Goal: Information Seeking & Learning: Find specific fact

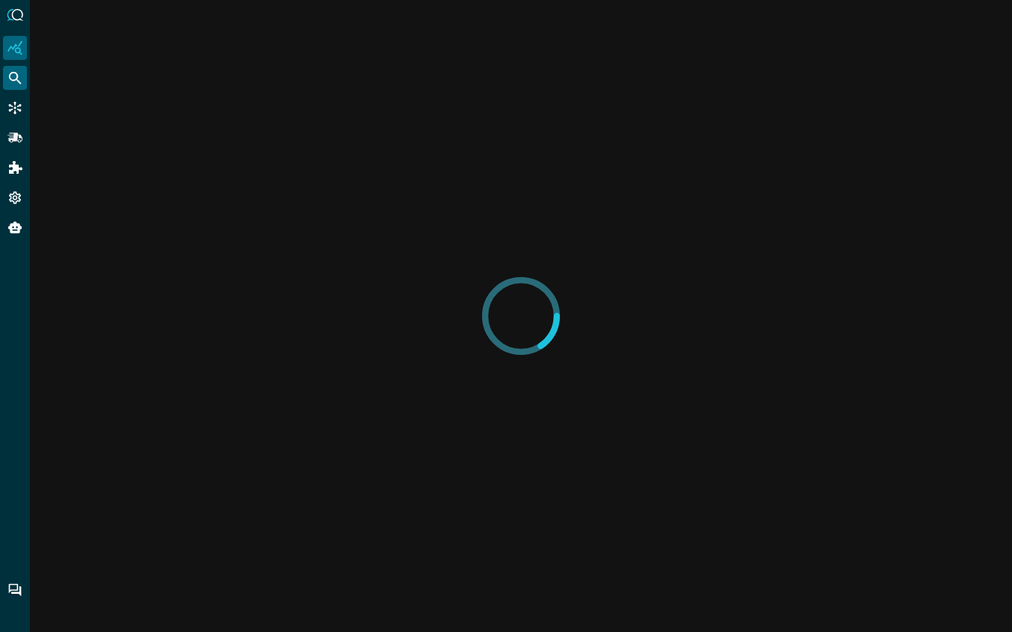
click at [21, 79] on icon "Federated Search" at bounding box center [14, 77] width 15 height 15
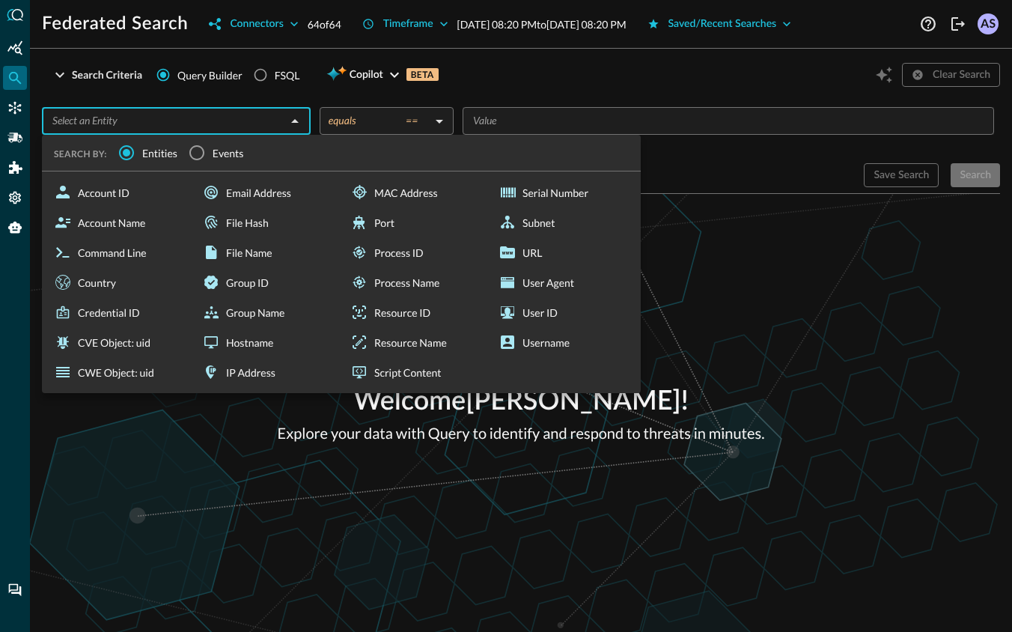
click at [258, 127] on input "text" at bounding box center [163, 121] width 235 height 19
click at [193, 158] on input "Events" at bounding box center [196, 152] width 31 height 31
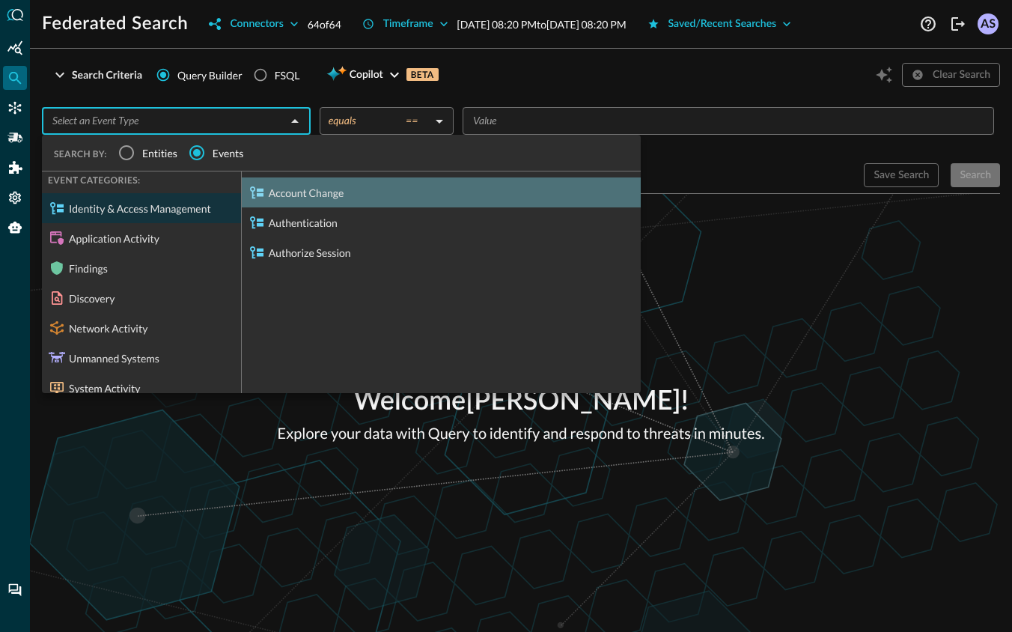
click at [266, 197] on div "Account Change" at bounding box center [441, 192] width 399 height 30
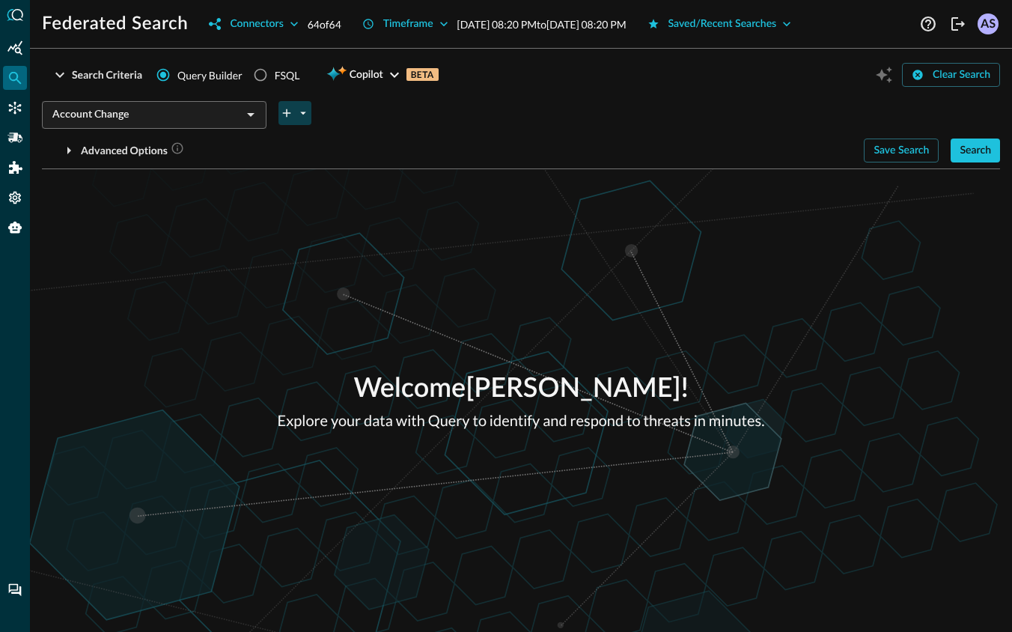
click at [289, 112] on icon "plus-arrow-button" at bounding box center [287, 113] width 8 height 8
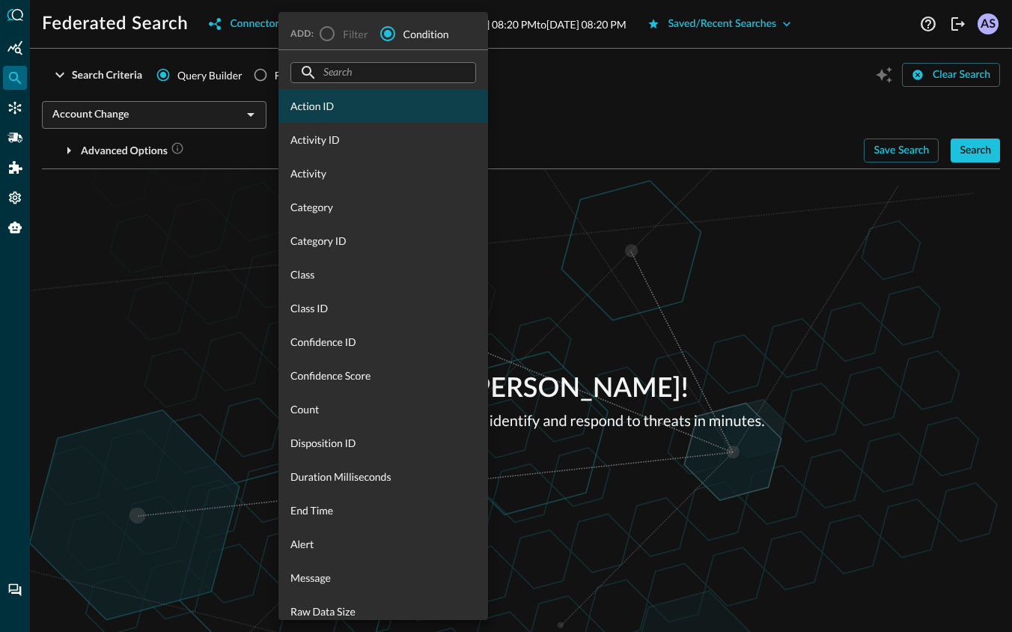
click at [319, 112] on span "Action ID" at bounding box center [384, 106] width 186 height 16
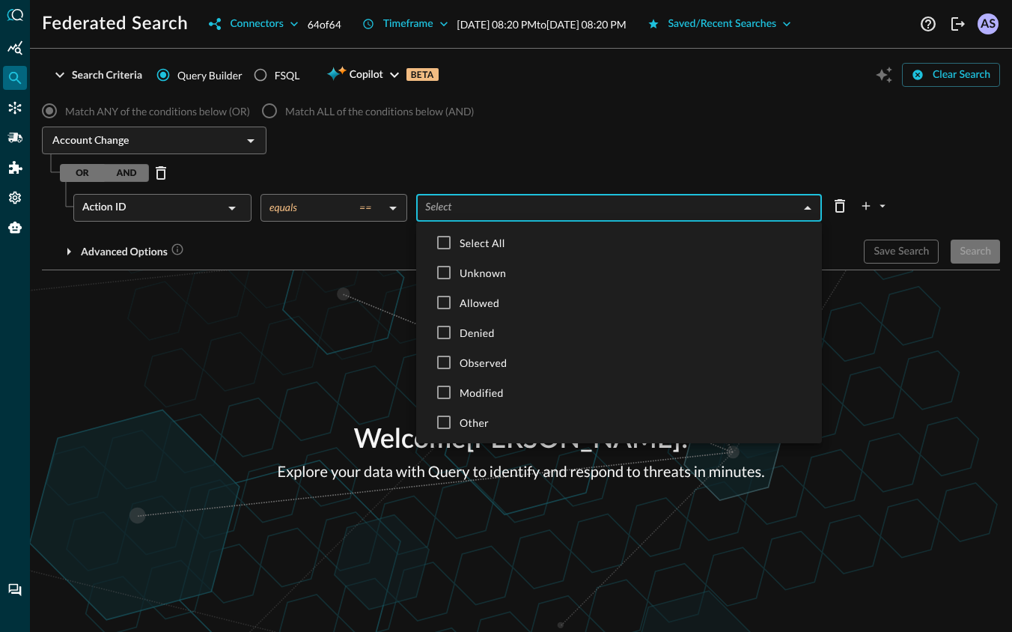
click at [451, 211] on body "Federated Search Connectors 64 of 64 Timeframe [DATE] 08:20 PM to [DATE] 08:20 …" at bounding box center [506, 316] width 1012 height 632
click at [475, 171] on div at bounding box center [506, 316] width 1012 height 632
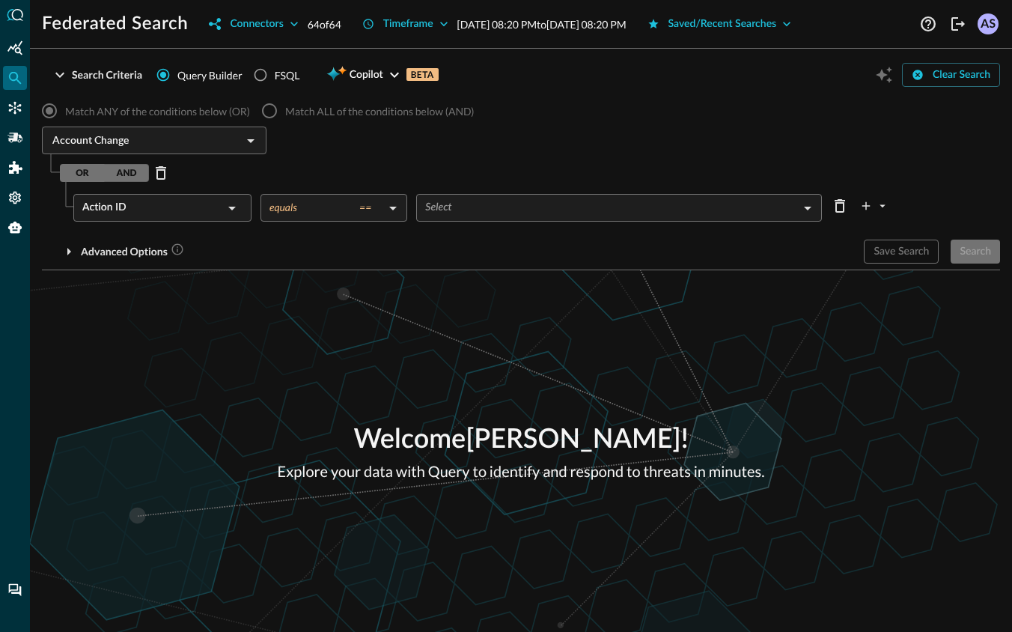
click at [223, 206] on icon at bounding box center [232, 208] width 18 height 18
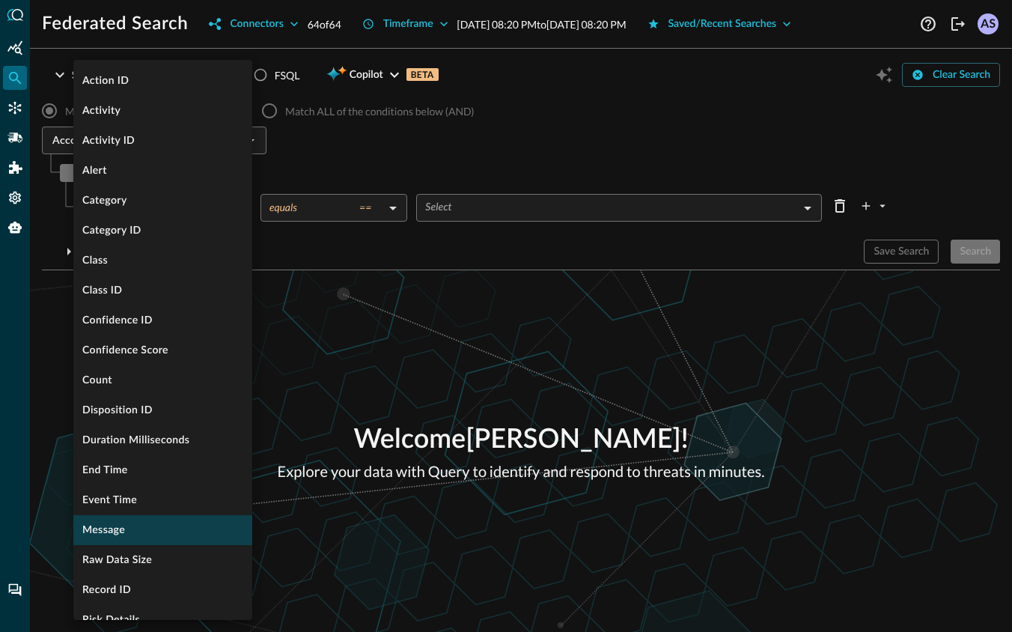
click at [140, 526] on li "Message" at bounding box center [162, 530] width 179 height 30
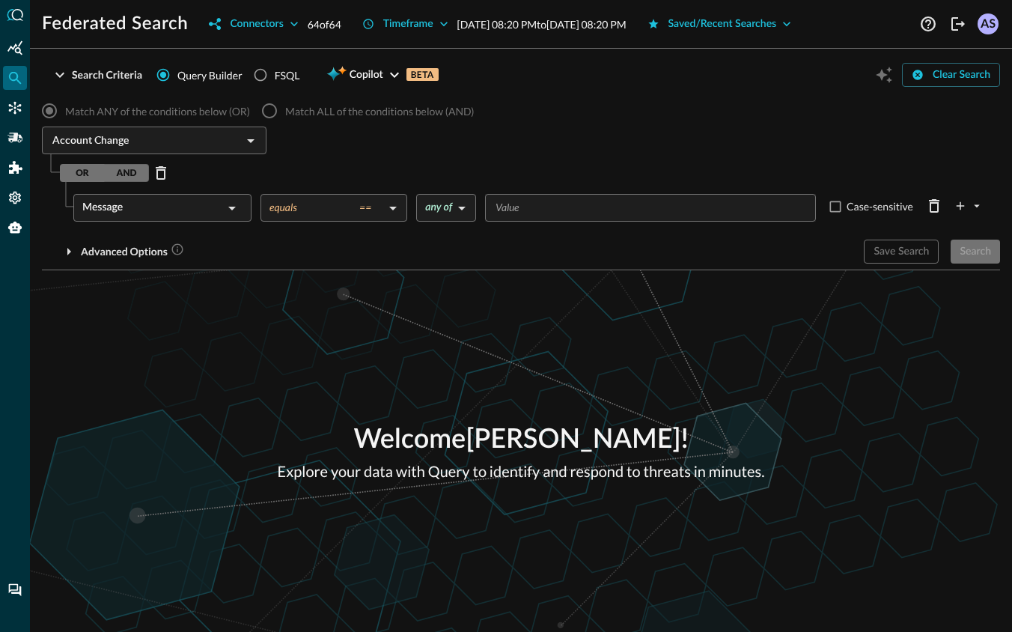
click at [377, 212] on body "Federated Search Connectors 64 of 64 Timeframe [DATE] 08:20 PM to [DATE] 08:20 …" at bounding box center [506, 316] width 1012 height 632
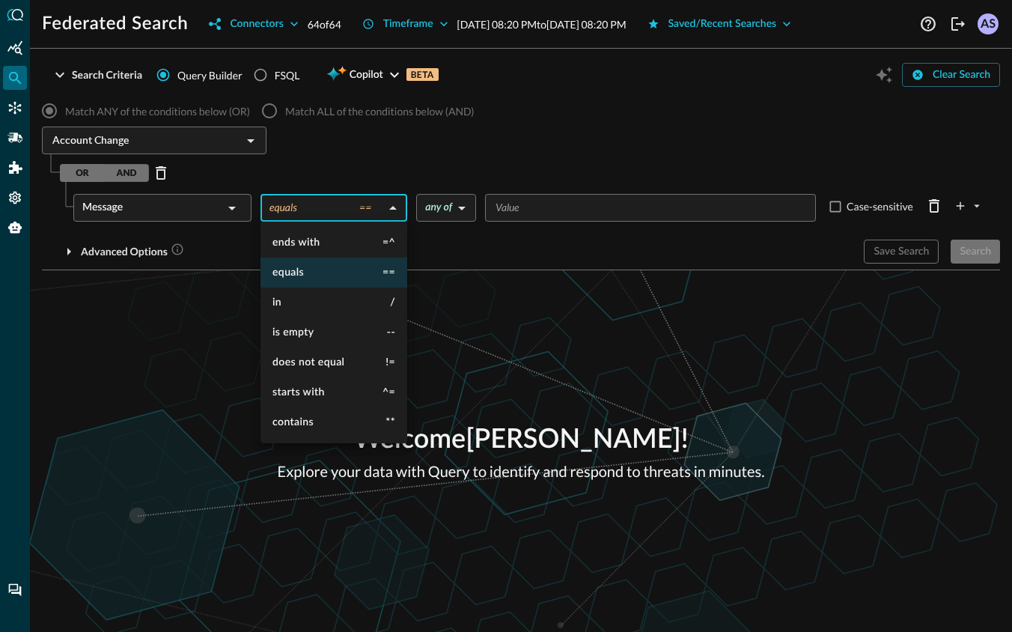
click at [457, 205] on div at bounding box center [506, 316] width 1012 height 632
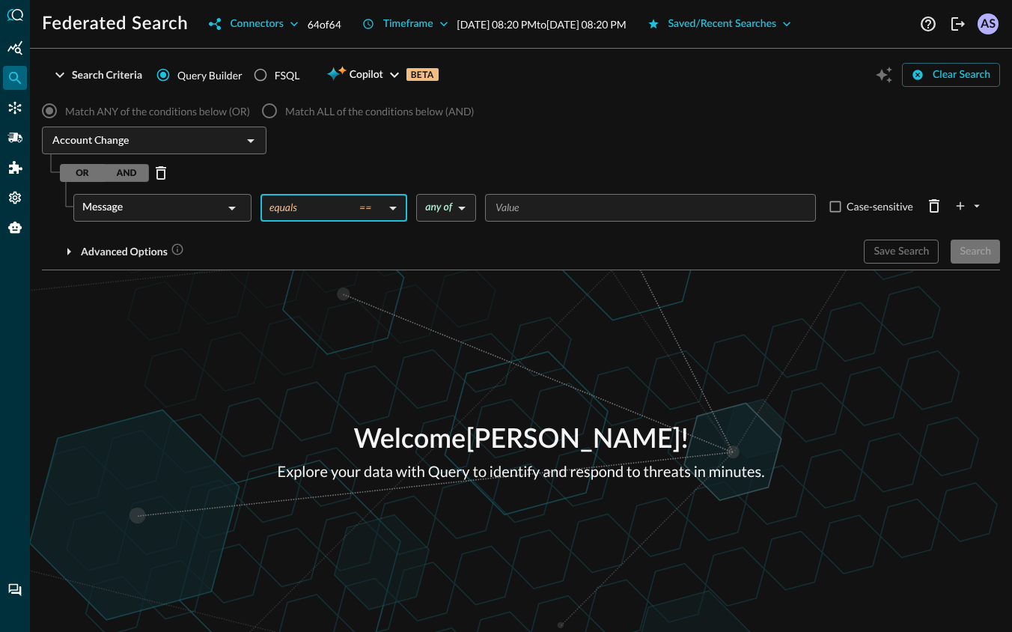
click at [364, 213] on body "Federated Search Connectors 64 of 64 Timeframe [DATE] 08:20 PM to [DATE] 08:20 …" at bounding box center [506, 316] width 1012 height 632
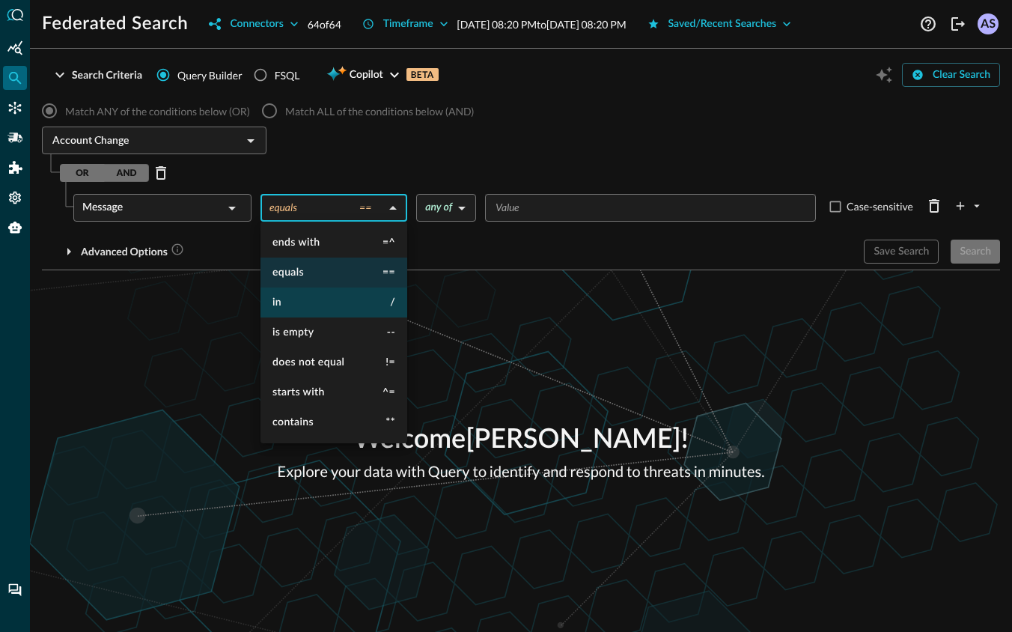
click at [335, 313] on li "in /" at bounding box center [334, 303] width 147 height 30
type input "in"
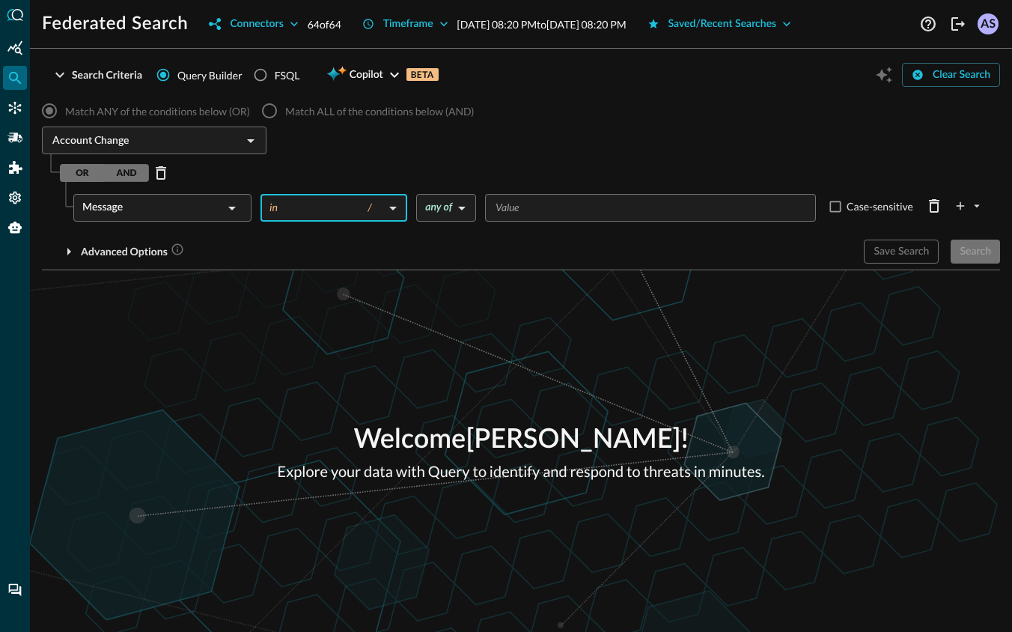
click at [469, 199] on body "Federated Search Connectors 64 of 64 Timeframe [DATE] 08:20 PM to [DATE] 08:20 …" at bounding box center [506, 316] width 1012 height 632
click at [323, 284] on div at bounding box center [506, 316] width 1012 height 632
click at [965, 204] on icon "plus-arrow-button" at bounding box center [960, 205] width 13 height 13
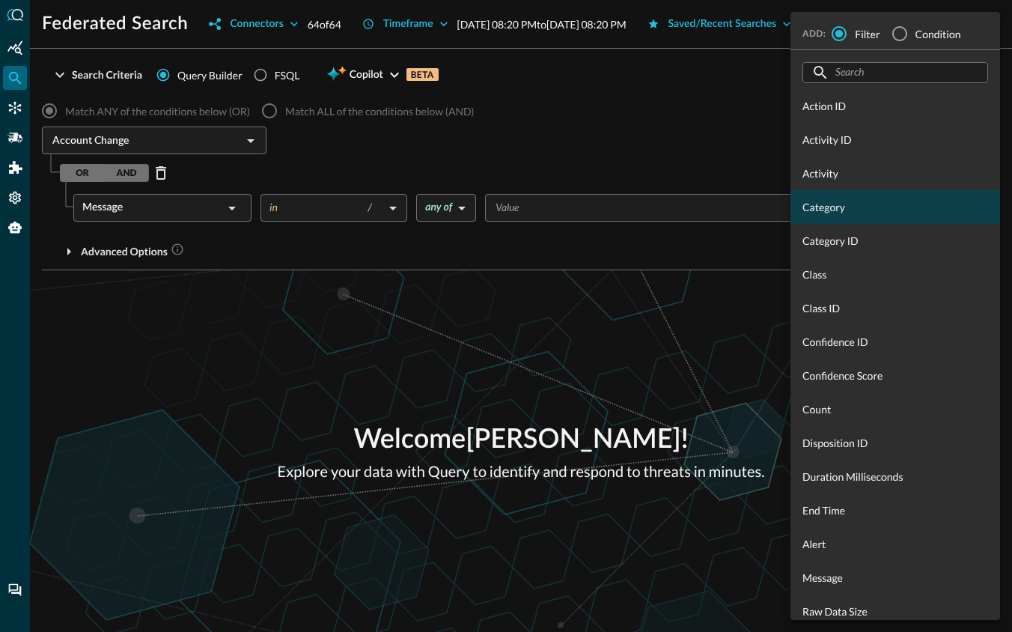
click at [835, 216] on div "Category" at bounding box center [896, 207] width 210 height 34
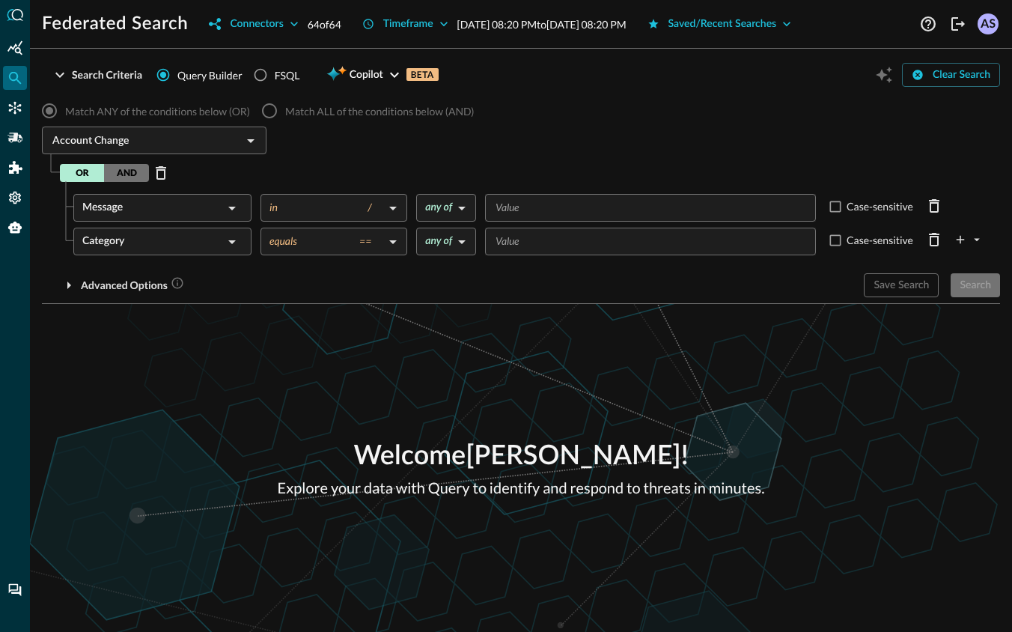
click at [285, 115] on span "Match ALL of the conditions below (AND)" at bounding box center [379, 111] width 189 height 16
click at [128, 168] on button "AND" at bounding box center [126, 173] width 45 height 18
click at [83, 171] on button "OR" at bounding box center [82, 173] width 45 height 18
click at [124, 172] on button "AND" at bounding box center [126, 173] width 45 height 18
click at [88, 172] on button "OR" at bounding box center [82, 173] width 45 height 18
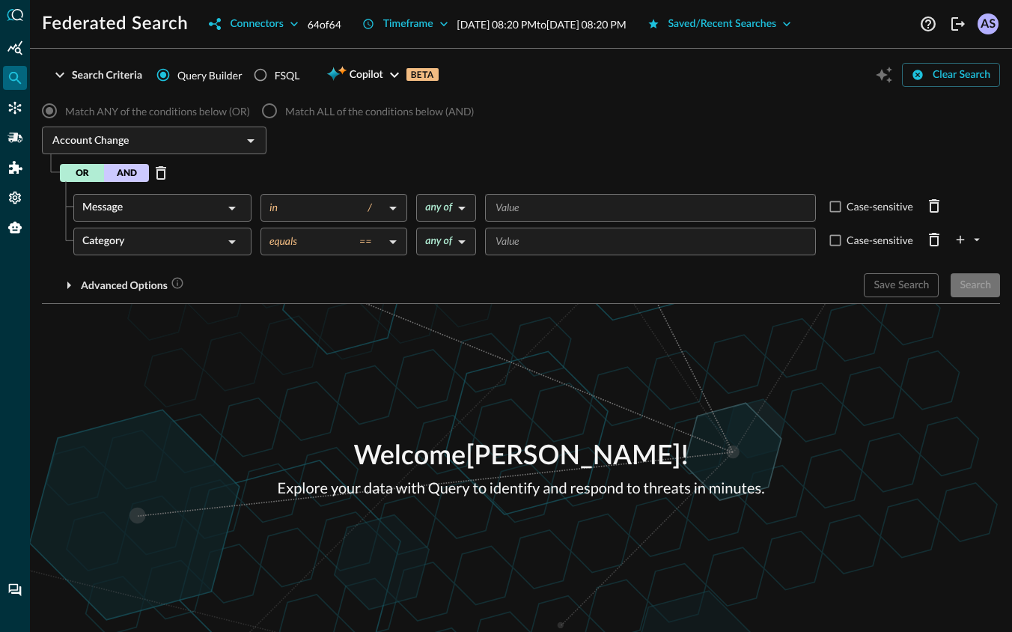
click at [130, 170] on button "AND" at bounding box center [126, 173] width 45 height 18
